Goal: Task Accomplishment & Management: Manage account settings

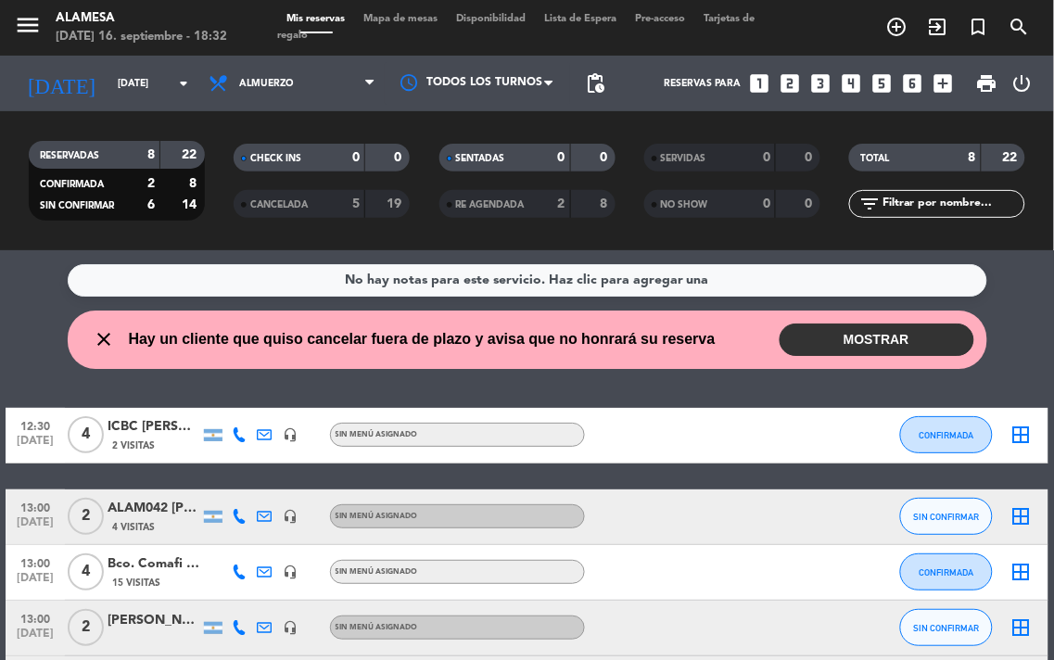
click at [853, 346] on button "MOSTRAR" at bounding box center [876, 339] width 195 height 32
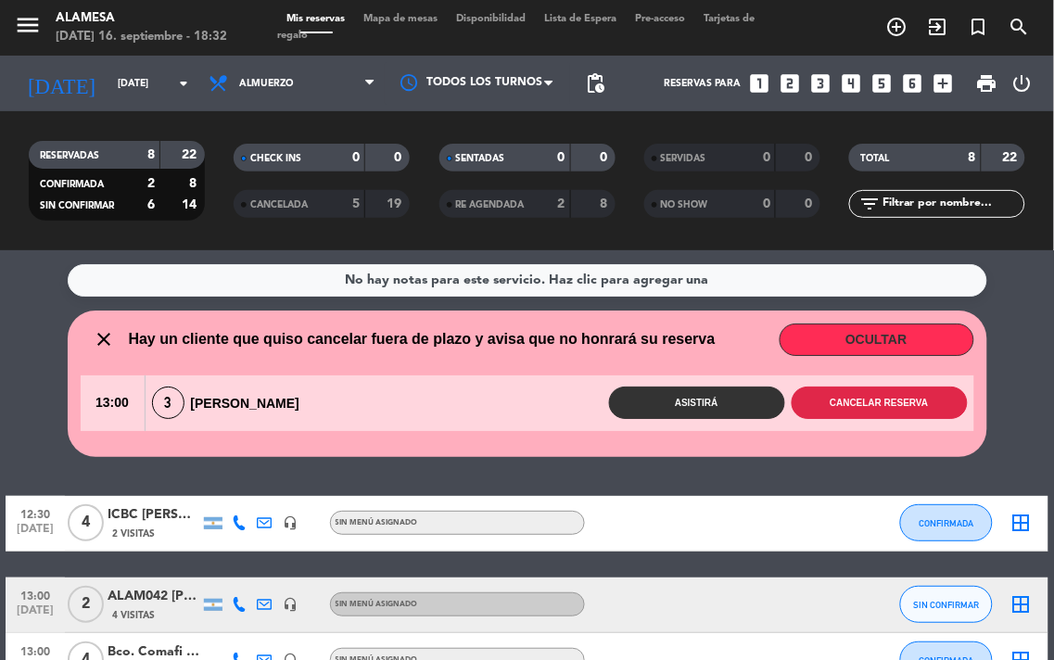
click at [876, 409] on button "Cancelar reserva" at bounding box center [879, 402] width 176 height 32
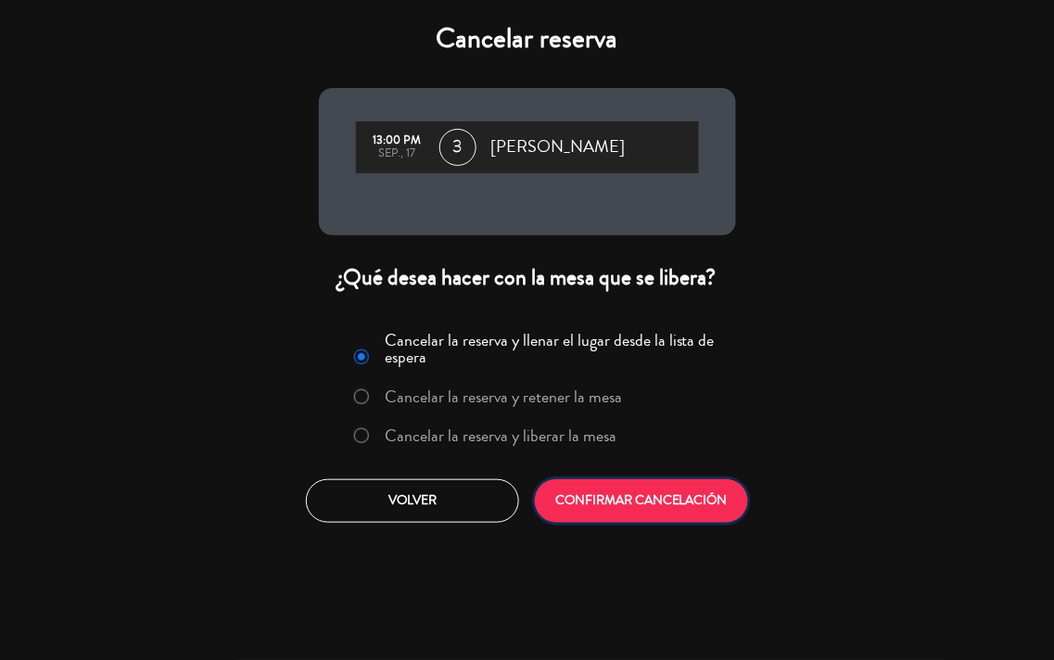
click at [675, 504] on button "CONFIRMAR CANCELACIÓN" at bounding box center [641, 501] width 213 height 44
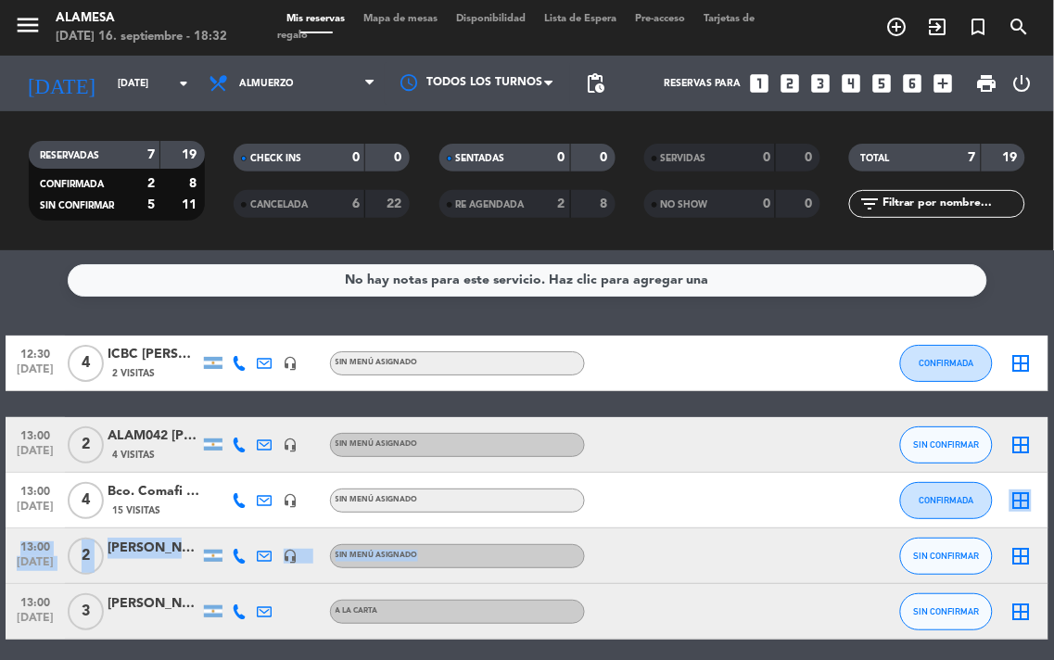
drag, startPoint x: 707, startPoint y: 455, endPoint x: 653, endPoint y: 513, distance: 79.4
click at [653, 513] on div "12:30 [DATE] 4 ICBC [PERSON_NAME] 2 Visitas headset_mic Sin menú asignado CONFI…" at bounding box center [527, 568] width 1043 height 467
drag, startPoint x: 779, startPoint y: 235, endPoint x: 820, endPoint y: 148, distance: 96.2
click at [820, 148] on ng-component "menu Alamesa [DATE] 16. septiembre - 18:32 Mis reservas Mapa de mesas Disponibi…" at bounding box center [527, 330] width 1054 height 660
click at [1, 303] on div "No hay notas para este servicio. Haz clic para agregar una 12:30 [DATE] 4 ICBC …" at bounding box center [527, 455] width 1054 height 410
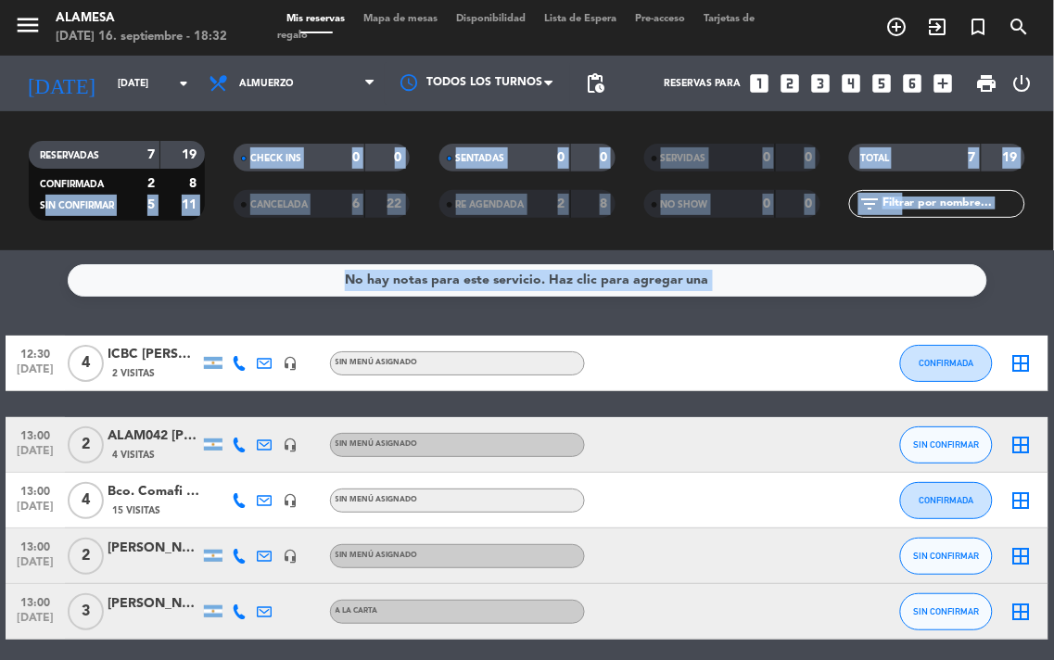
drag, startPoint x: 44, startPoint y: 312, endPoint x: 16, endPoint y: 189, distance: 126.3
click at [16, 189] on ng-component "menu Alamesa [DATE] 16. septiembre - 18:32 Mis reservas Mapa de mesas Disponibi…" at bounding box center [527, 330] width 1054 height 660
click at [38, 299] on div "No hay notas para este servicio. Haz clic para agregar una 12:30 [DATE] 4 ICBC …" at bounding box center [527, 455] width 1054 height 410
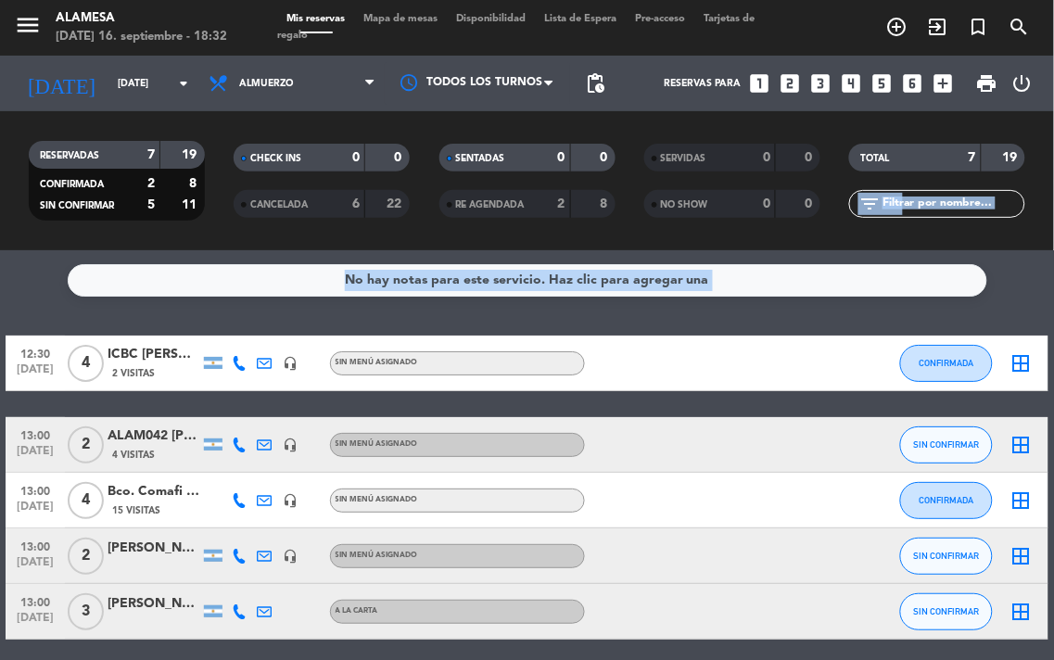
drag, startPoint x: 66, startPoint y: 306, endPoint x: 32, endPoint y: 234, distance: 79.6
click at [32, 234] on ng-component "menu Alamesa [DATE] 16. septiembre - 18:32 Mis reservas Mapa de mesas Disponibi…" at bounding box center [527, 330] width 1054 height 660
